Goal: Contribute content: Contribute content

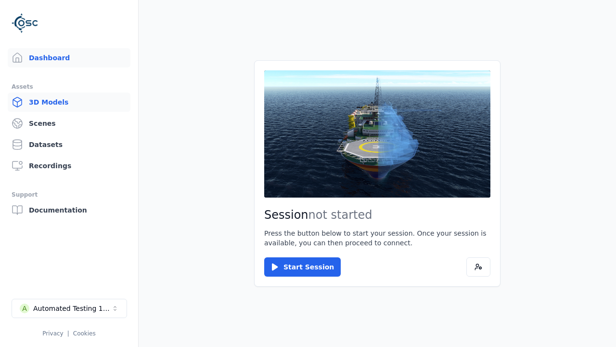
click at [69, 102] on link "3D Models" at bounding box center [69, 101] width 123 height 19
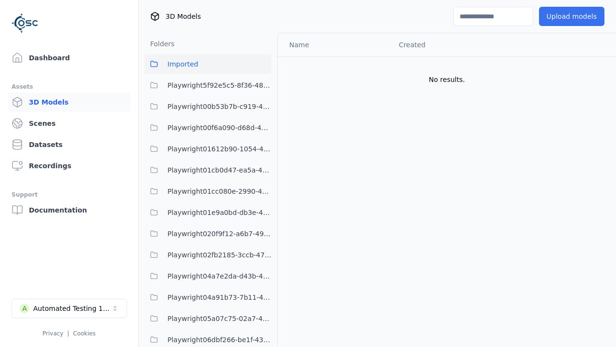
click at [571, 16] on button "Upload models" at bounding box center [571, 16] width 65 height 19
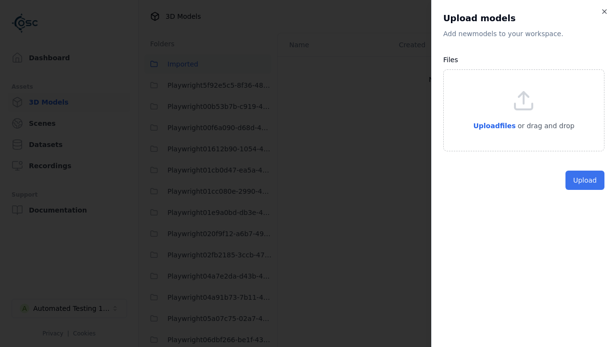
click at [585, 190] on button "Upload" at bounding box center [584, 179] width 39 height 19
